Goal: Information Seeking & Learning: Learn about a topic

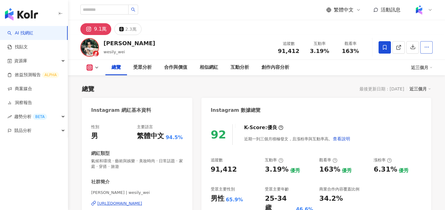
click at [424, 48] on button "button" at bounding box center [427, 47] width 12 height 12
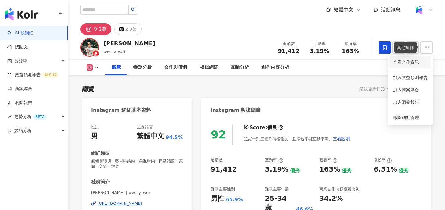
click at [407, 62] on span "查看合作資訊" at bounding box center [410, 62] width 35 height 7
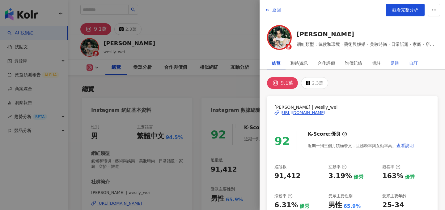
click at [411, 62] on div "自訂" at bounding box center [413, 63] width 9 height 12
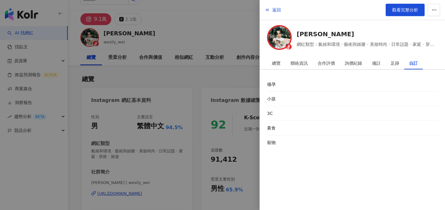
scroll to position [11, 0]
click at [394, 62] on div "足跡" at bounding box center [395, 63] width 9 height 12
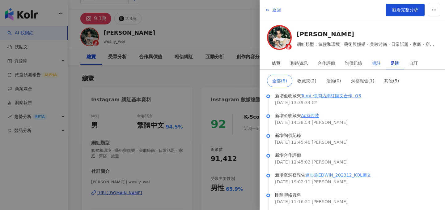
click at [379, 59] on div "備註" at bounding box center [376, 63] width 9 height 12
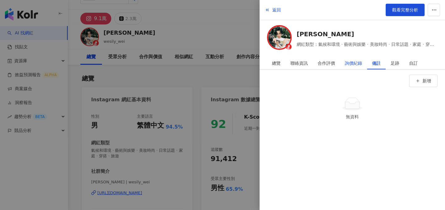
click at [353, 59] on div "詢價紀錄" at bounding box center [353, 63] width 17 height 12
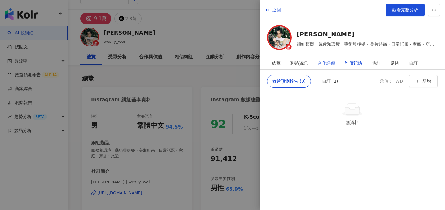
click at [323, 62] on div "合作評價" at bounding box center [326, 63] width 17 height 12
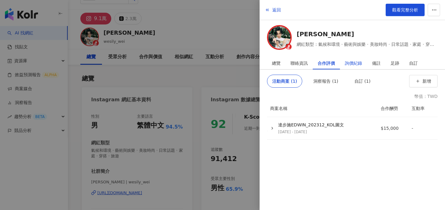
click at [347, 62] on div "詢價紀錄" at bounding box center [353, 63] width 17 height 12
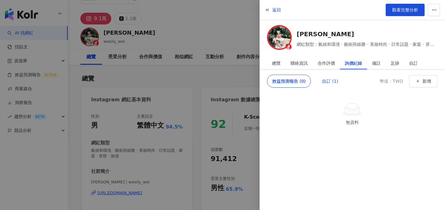
click at [326, 83] on div "自訂 (1)" at bounding box center [330, 81] width 16 height 12
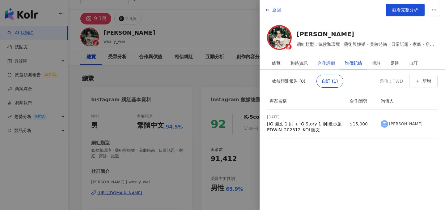
click at [327, 63] on div "合作評價" at bounding box center [326, 63] width 17 height 12
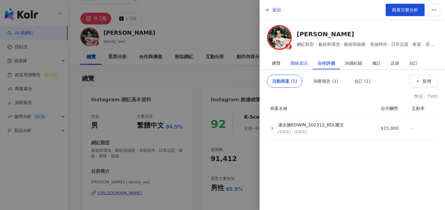
click at [302, 64] on div "聯絡資訊" at bounding box center [299, 63] width 17 height 12
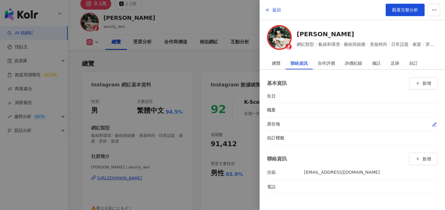
scroll to position [26, 0]
drag, startPoint x: 300, startPoint y: 172, endPoint x: 347, endPoint y: 172, distance: 47.0
click at [347, 172] on div "信箱 out731jhg@gmail.com" at bounding box center [323, 172] width 113 height 7
copy div "out731jhg@gmail.com"
click at [223, 48] on div at bounding box center [222, 105] width 445 height 210
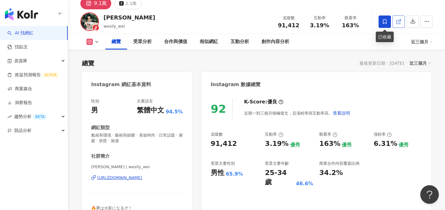
click at [398, 25] on link at bounding box center [399, 21] width 12 height 12
click at [425, 25] on button "button" at bounding box center [427, 21] width 12 height 12
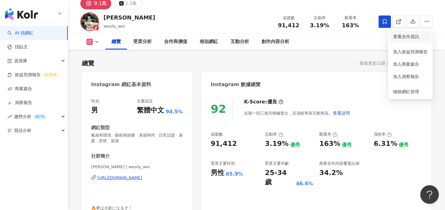
click at [413, 39] on span "查看合作資訊" at bounding box center [410, 36] width 35 height 7
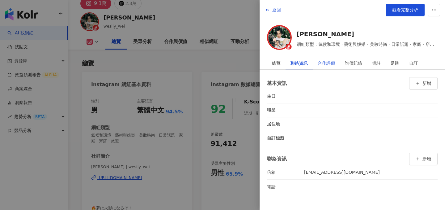
click at [324, 65] on div "合作評價" at bounding box center [326, 63] width 17 height 12
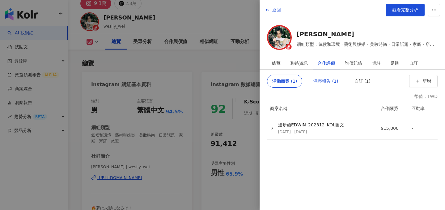
click at [327, 82] on div "洞察報告 (1)" at bounding box center [326, 81] width 25 height 12
click at [357, 79] on div "自訂 (1)" at bounding box center [363, 81] width 16 height 12
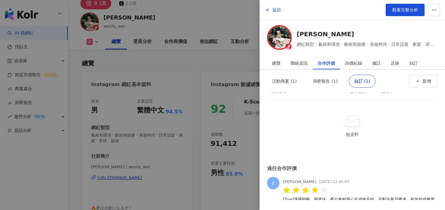
scroll to position [30, 0]
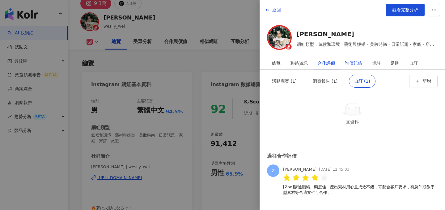
click at [352, 61] on div "詢價紀錄" at bounding box center [353, 63] width 17 height 12
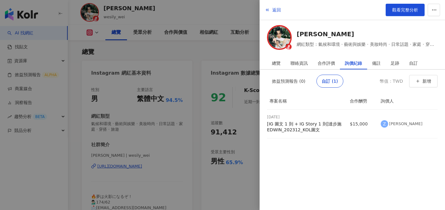
scroll to position [41, 0]
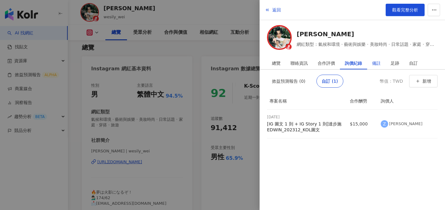
click at [378, 61] on div "備註" at bounding box center [376, 63] width 9 height 12
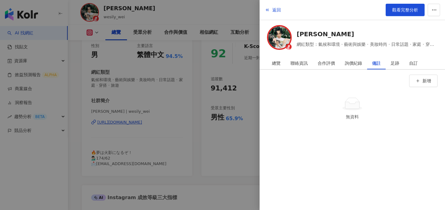
scroll to position [131, 0]
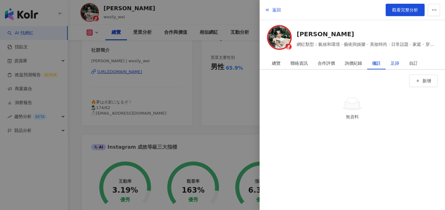
click at [398, 64] on div "足跡" at bounding box center [395, 63] width 9 height 12
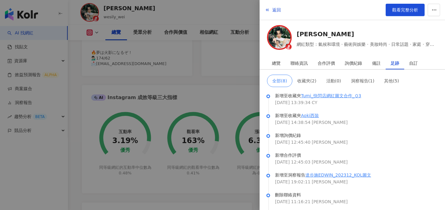
scroll to position [163, 0]
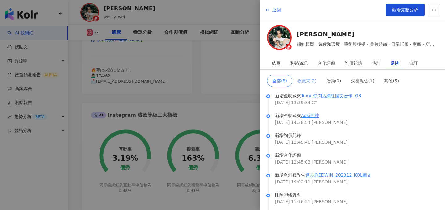
click at [309, 81] on span "收藏夾 ( 2 )" at bounding box center [306, 80] width 19 height 5
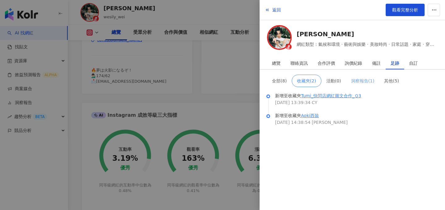
click at [361, 79] on span "洞察報告 ( 1 )" at bounding box center [363, 80] width 24 height 5
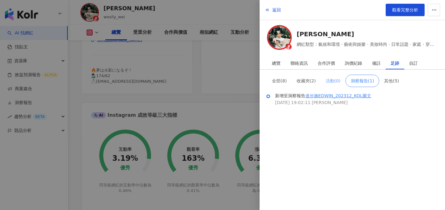
click at [332, 79] on span "活動 ( 0 )" at bounding box center [333, 80] width 15 height 5
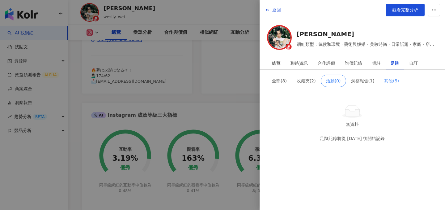
click at [392, 79] on span "其他 ( 5 )" at bounding box center [391, 80] width 15 height 5
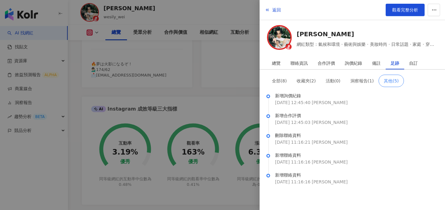
scroll to position [169, 0]
click at [276, 81] on span "全部 ( 8 )" at bounding box center [279, 80] width 15 height 5
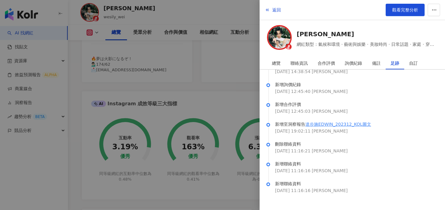
scroll to position [182, 0]
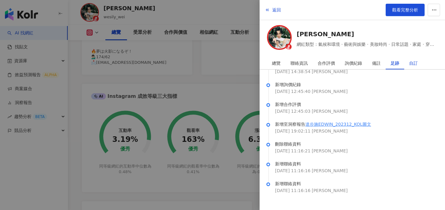
click at [412, 62] on div "自訂" at bounding box center [413, 63] width 9 height 12
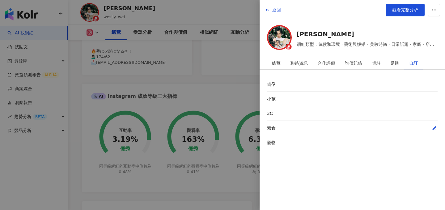
scroll to position [190, 0]
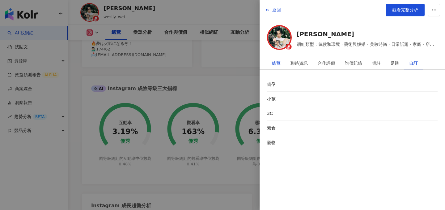
click at [280, 61] on div "總覽" at bounding box center [276, 63] width 9 height 12
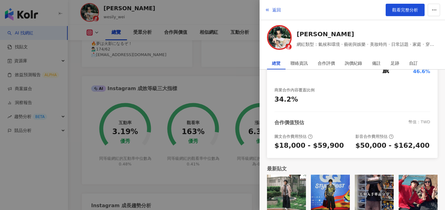
scroll to position [146, 0]
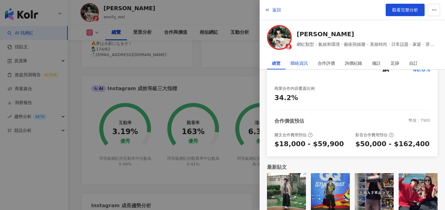
click at [293, 60] on div "聯絡資訊" at bounding box center [299, 63] width 17 height 12
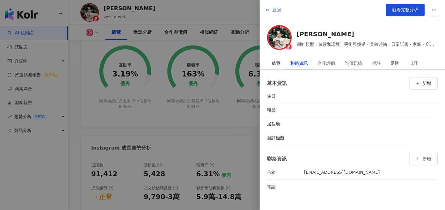
scroll to position [271, 0]
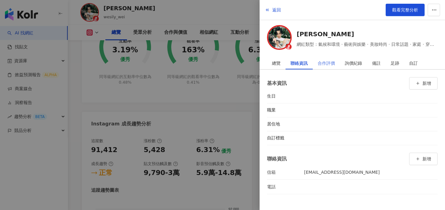
click at [315, 62] on div "合作評價" at bounding box center [326, 63] width 27 height 12
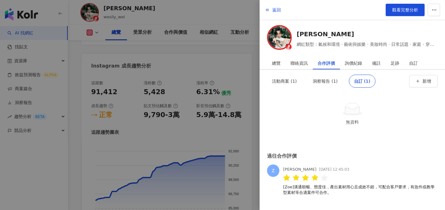
scroll to position [332, 0]
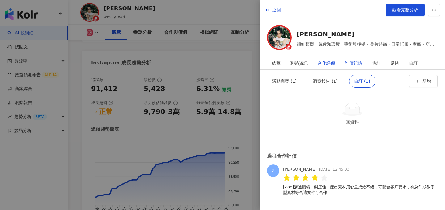
click at [354, 69] on div "詢價紀錄" at bounding box center [353, 63] width 17 height 12
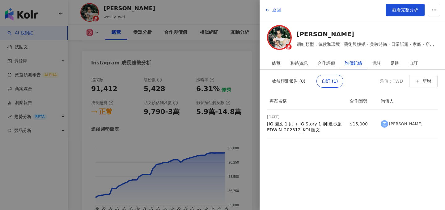
click at [177, 34] on div at bounding box center [222, 105] width 445 height 210
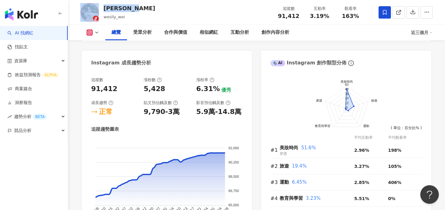
drag, startPoint x: 142, startPoint y: 10, endPoint x: 99, endPoint y: 10, distance: 43.0
click at [99, 10] on div "Wei Chang wesily_wei 追蹤數 91,412 互動率 3.19% 觀看率 163%" at bounding box center [256, 12] width 377 height 24
copy div "Wei Chang"
click at [424, 14] on button "button" at bounding box center [427, 12] width 12 height 12
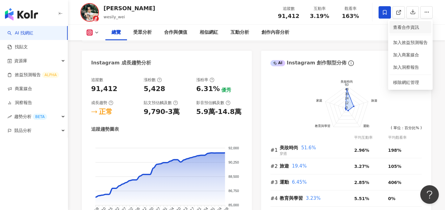
click at [406, 31] on li "查看合作資訊" at bounding box center [411, 27] width 42 height 12
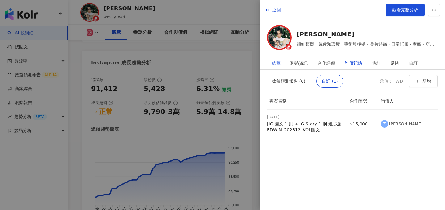
click at [282, 62] on div "總覽" at bounding box center [276, 63] width 19 height 12
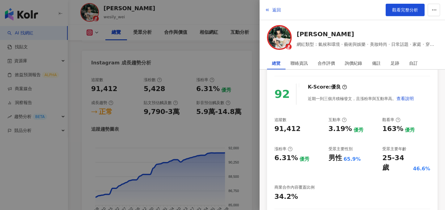
scroll to position [109, 0]
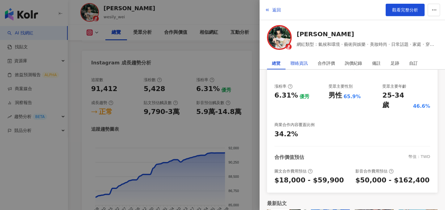
click at [298, 59] on div "聯絡資訊" at bounding box center [299, 63] width 17 height 12
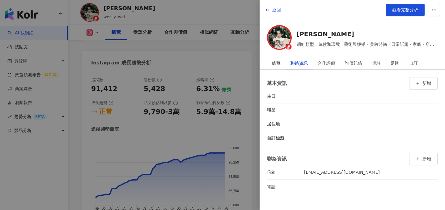
scroll to position [0, 0]
click at [321, 61] on div "合作評價" at bounding box center [326, 63] width 17 height 12
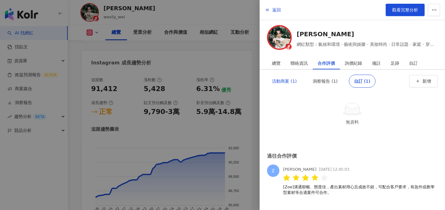
click at [286, 80] on div "活動商案 (1)" at bounding box center [284, 81] width 25 height 12
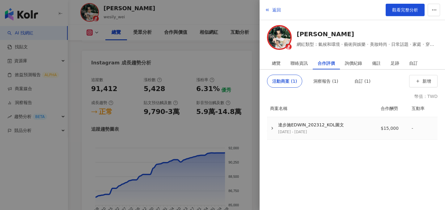
click at [307, 122] on div "達步施EDWIN_202312_KOL圖文" at bounding box center [311, 125] width 66 height 6
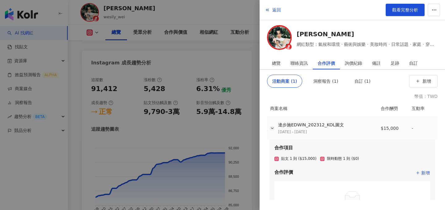
click at [272, 126] on icon "button" at bounding box center [272, 128] width 4 height 4
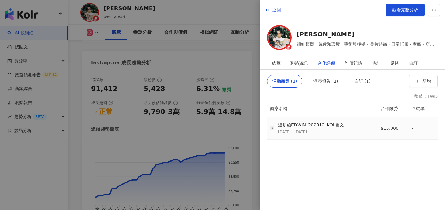
click at [272, 126] on icon "button" at bounding box center [272, 128] width 4 height 4
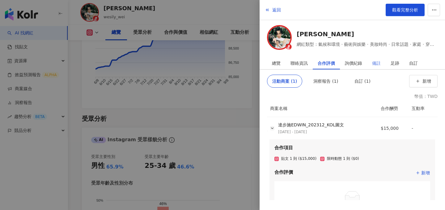
click at [383, 63] on div "備註" at bounding box center [376, 63] width 19 height 12
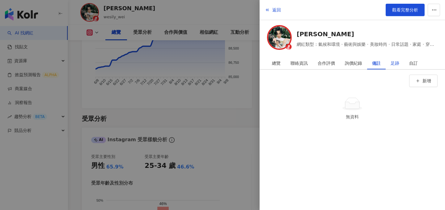
click at [398, 63] on div "足跡" at bounding box center [395, 63] width 9 height 12
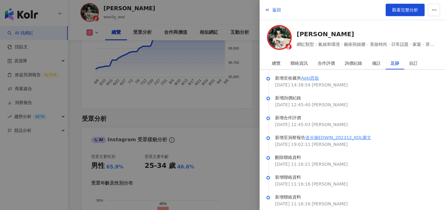
scroll to position [51, 0]
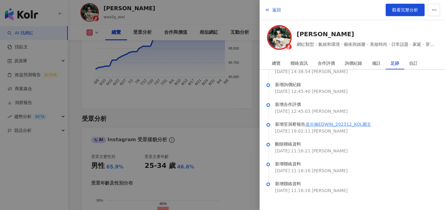
click at [336, 124] on link "達步施EDWIN_202312_KOL圖文" at bounding box center [339, 124] width 66 height 5
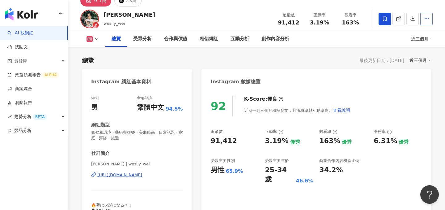
click at [430, 20] on button "button" at bounding box center [427, 19] width 12 height 12
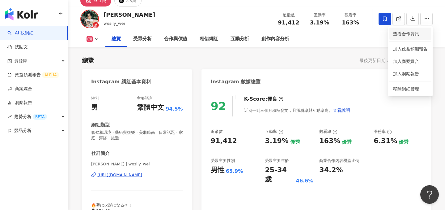
click at [420, 31] on span "查看合作資訊" at bounding box center [410, 33] width 35 height 7
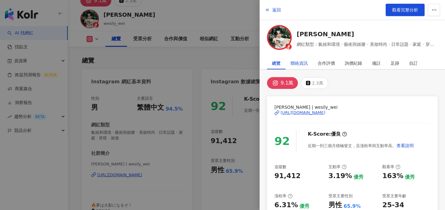
click at [307, 63] on div "聯絡資訊" at bounding box center [299, 63] width 17 height 12
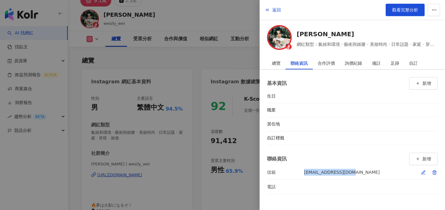
drag, startPoint x: 352, startPoint y: 174, endPoint x: 305, endPoint y: 174, distance: 47.0
click at [305, 174] on li "信箱 out731jhg@gmail.com" at bounding box center [352, 172] width 171 height 14
copy div "out731jhg@gmail.com"
click at [193, 20] on div at bounding box center [222, 105] width 445 height 210
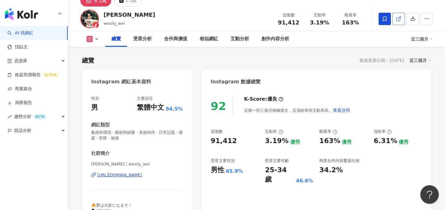
click at [400, 22] on link at bounding box center [399, 19] width 12 height 12
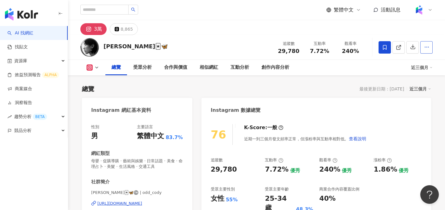
click at [430, 50] on button "button" at bounding box center [427, 47] width 12 height 12
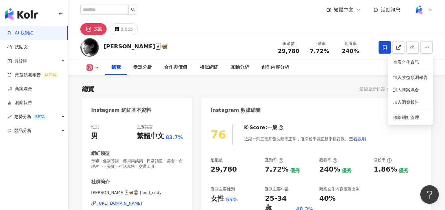
click at [282, 27] on div "3萬 8,865" at bounding box center [256, 27] width 377 height 15
click at [398, 45] on icon at bounding box center [399, 48] width 6 height 6
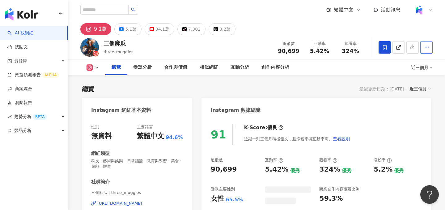
click at [421, 49] on button "button" at bounding box center [427, 47] width 12 height 12
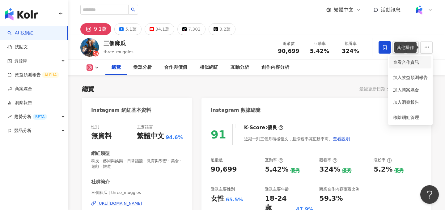
click at [407, 61] on span "查看合作資訊" at bounding box center [410, 62] width 35 height 7
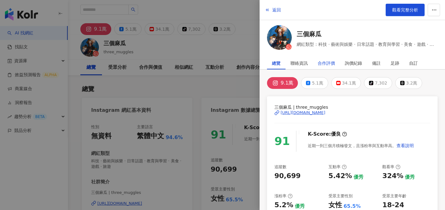
click at [328, 65] on div "合作評價" at bounding box center [326, 63] width 17 height 12
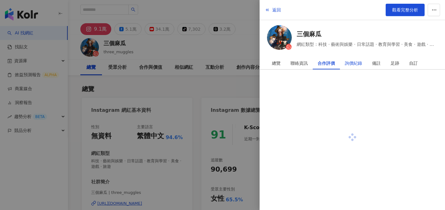
click at [354, 66] on div "詢價紀錄" at bounding box center [353, 63] width 17 height 12
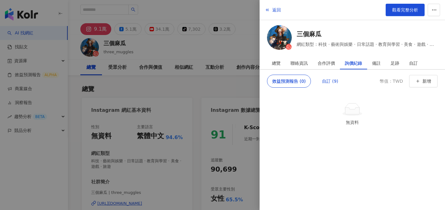
click at [331, 79] on div "自訂 (9)" at bounding box center [330, 81] width 16 height 12
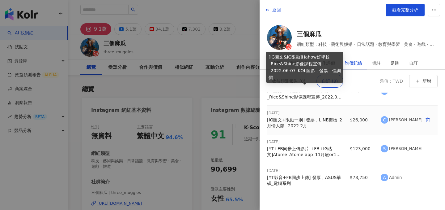
scroll to position [178, 0]
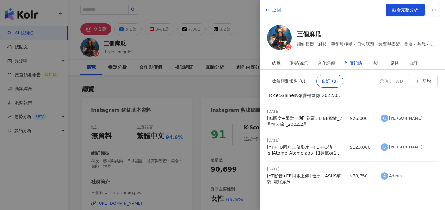
click at [234, 113] on div at bounding box center [222, 105] width 445 height 210
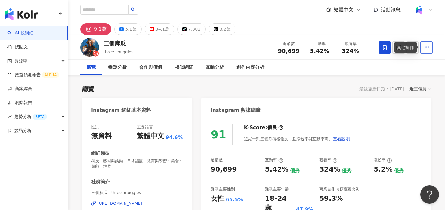
click at [431, 44] on button "button" at bounding box center [427, 47] width 12 height 12
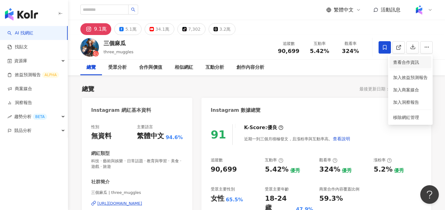
click at [401, 62] on span "查看合作資訊" at bounding box center [410, 62] width 35 height 7
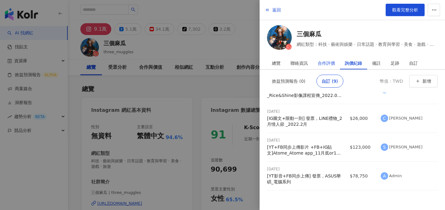
click at [321, 63] on div "合作評價" at bounding box center [326, 63] width 17 height 12
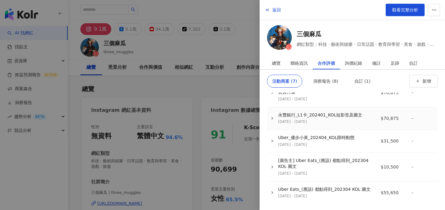
scroll to position [0, 0]
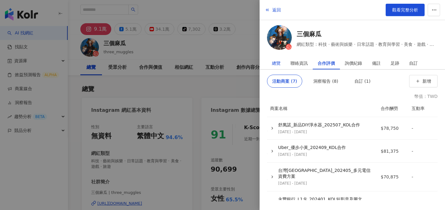
click at [274, 60] on div "總覽" at bounding box center [276, 63] width 9 height 12
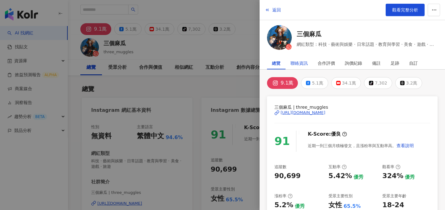
click at [298, 64] on div "聯絡資訊" at bounding box center [299, 63] width 17 height 12
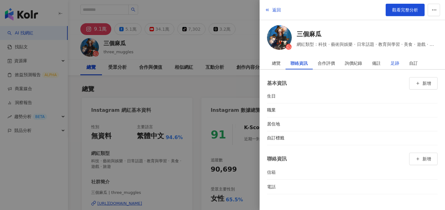
click at [391, 66] on div "足跡" at bounding box center [395, 63] width 9 height 12
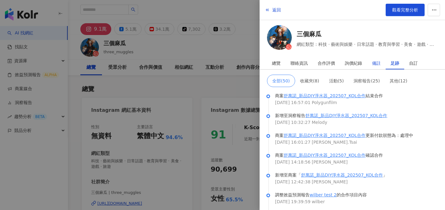
click at [378, 65] on div "備註" at bounding box center [376, 63] width 9 height 12
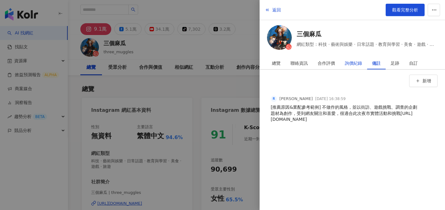
click at [356, 64] on div "詢價紀錄" at bounding box center [353, 63] width 17 height 12
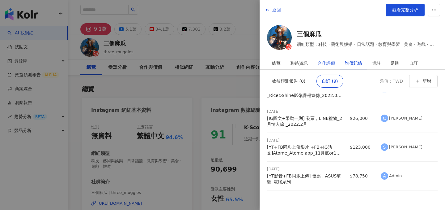
click at [328, 64] on div "合作評價" at bounding box center [326, 63] width 17 height 12
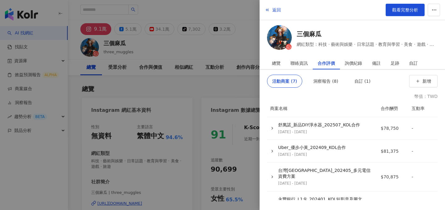
click at [327, 89] on div "活動商案 (7) 洞察報告 (8) 自訂 (1) 新增 幣值：TWD 商案名稱 合作酬勞 互動率 舒萬諾_新品DIY淨水器_202507_KOL合作 2025…" at bounding box center [352, 137] width 171 height 125
click at [329, 83] on div "洞察報告 (8)" at bounding box center [326, 81] width 25 height 12
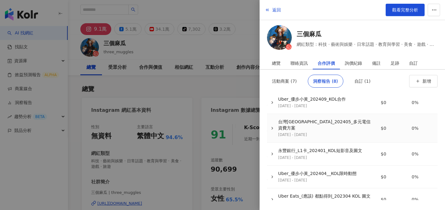
scroll to position [117, 0]
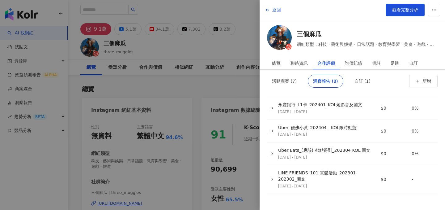
click at [216, 95] on div at bounding box center [222, 105] width 445 height 210
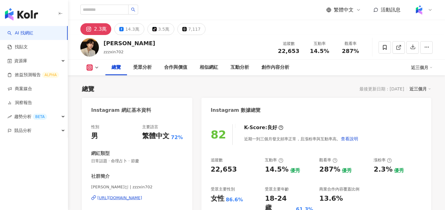
drag, startPoint x: 121, startPoint y: 45, endPoint x: 203, endPoint y: 3, distance: 92.0
click at [104, 44] on div "[PERSON_NAME]" at bounding box center [130, 43] width 52 height 8
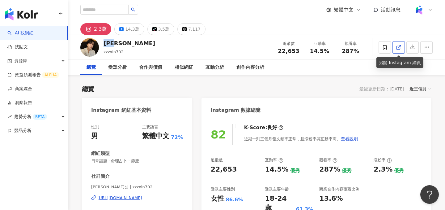
click at [398, 49] on icon at bounding box center [399, 48] width 6 height 6
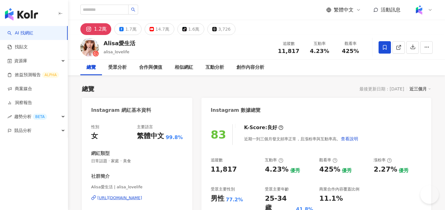
click at [398, 47] on icon at bounding box center [399, 48] width 6 height 6
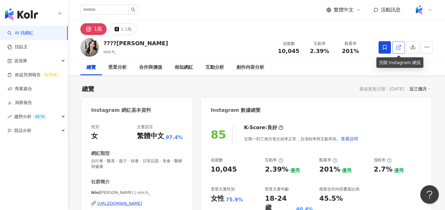
click at [398, 48] on icon at bounding box center [399, 48] width 6 height 6
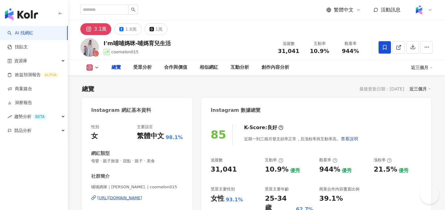
click at [398, 47] on icon at bounding box center [399, 48] width 6 height 6
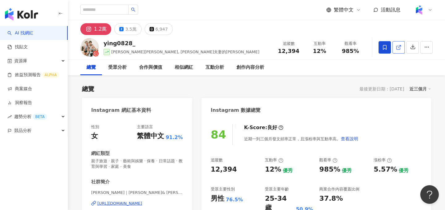
click at [397, 48] on icon at bounding box center [398, 47] width 3 height 3
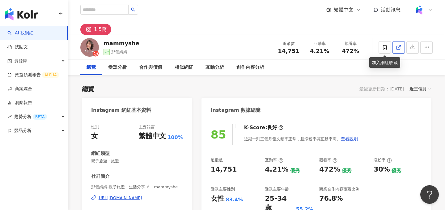
click at [398, 48] on icon at bounding box center [399, 48] width 6 height 6
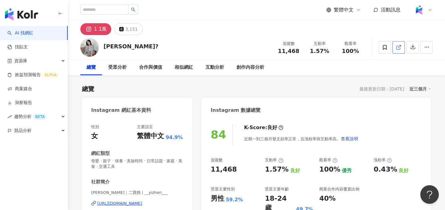
click at [397, 48] on icon at bounding box center [398, 47] width 3 height 3
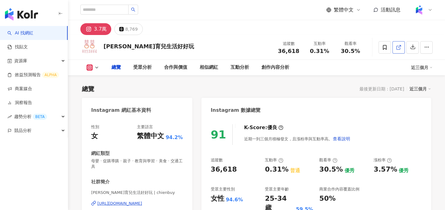
click at [398, 46] on icon at bounding box center [399, 48] width 6 height 6
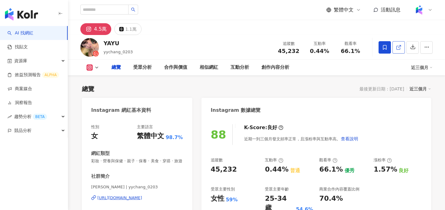
click at [398, 46] on icon at bounding box center [399, 48] width 6 height 6
